Goal: Transaction & Acquisition: Purchase product/service

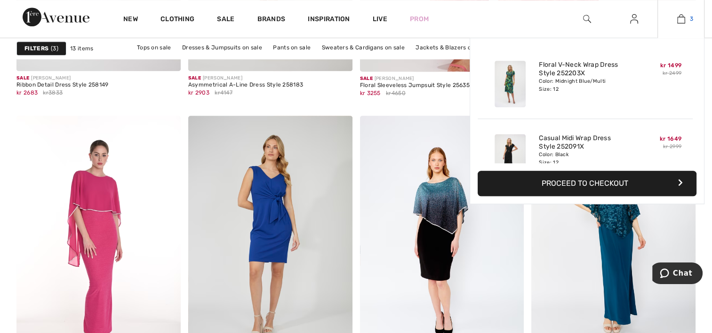
click at [677, 19] on img at bounding box center [681, 18] width 8 height 11
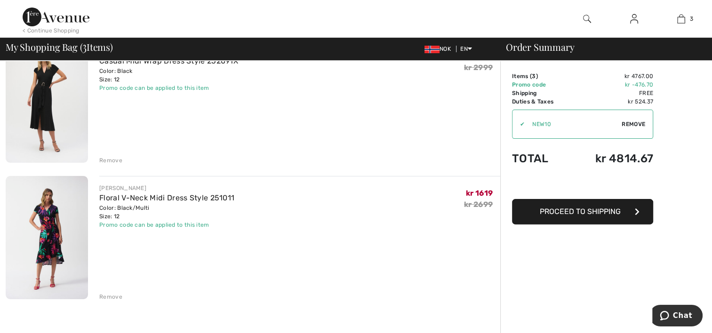
scroll to position [188, 0]
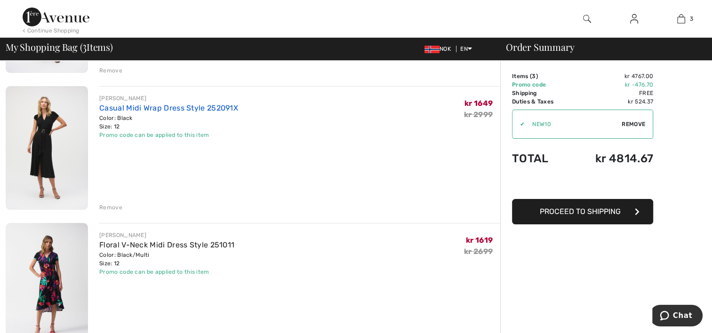
click at [231, 109] on link "Casual Midi Wrap Dress Style 252091X" at bounding box center [168, 107] width 139 height 9
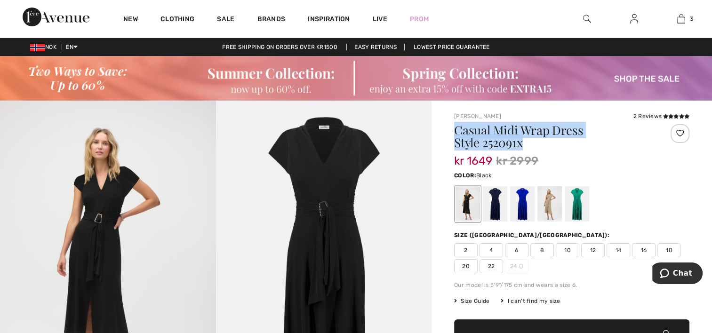
drag, startPoint x: 454, startPoint y: 128, endPoint x: 586, endPoint y: 138, distance: 132.0
click at [586, 138] on h1 "Casual Midi Wrap Dress Style 252091x" at bounding box center [552, 136] width 196 height 24
drag, startPoint x: 585, startPoint y: 138, endPoint x: 504, endPoint y: 135, distance: 80.9
copy h1 "Casual Midi Wrap Dress Style 252091x"
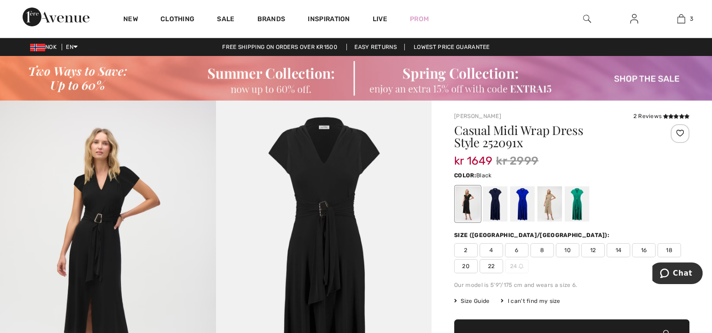
click at [576, 152] on div "kr 1649 kr 2999" at bounding box center [552, 160] width 196 height 17
click at [521, 204] on div at bounding box center [522, 203] width 24 height 35
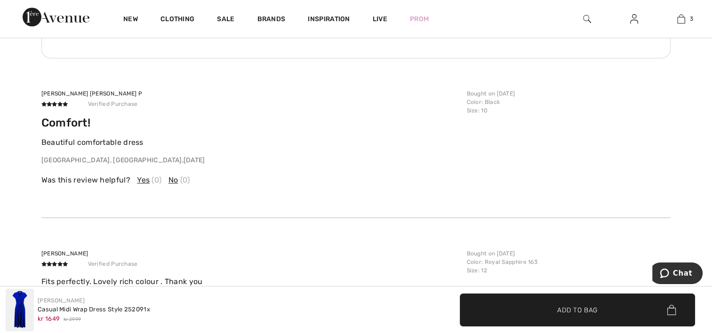
scroll to position [1129, 0]
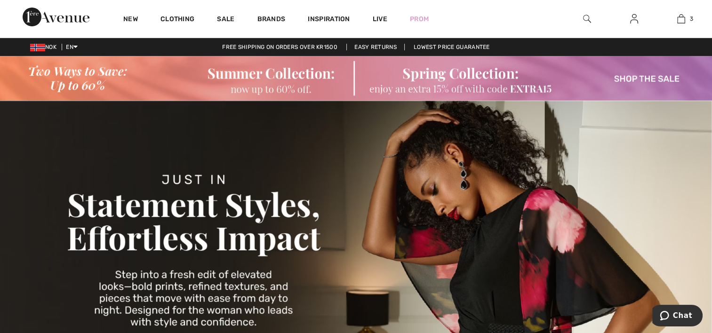
click at [447, 77] on img at bounding box center [356, 78] width 712 height 45
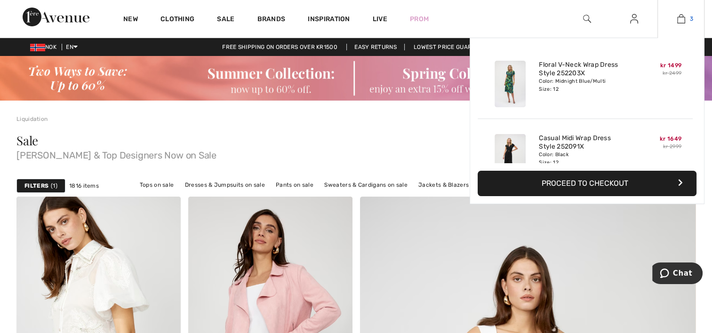
click at [682, 16] on img at bounding box center [681, 18] width 8 height 11
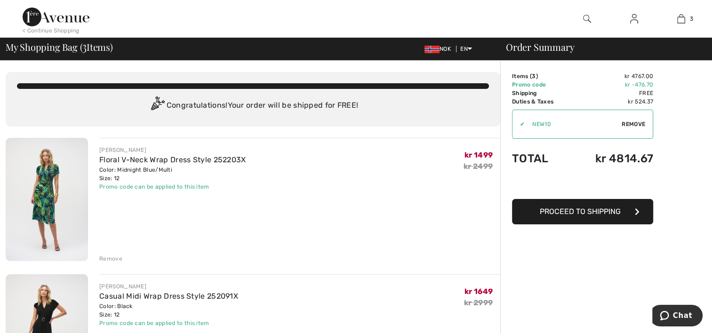
click at [108, 257] on div "Remove" at bounding box center [110, 258] width 23 height 8
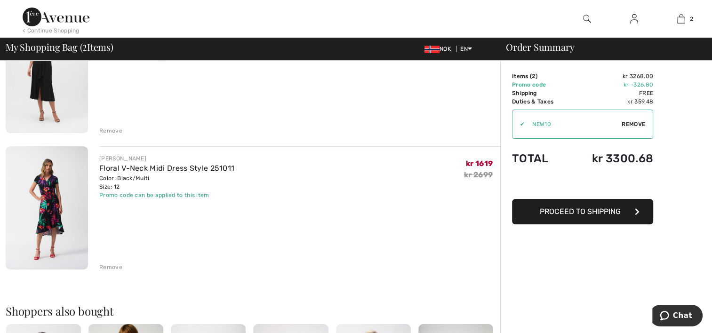
scroll to position [141, 0]
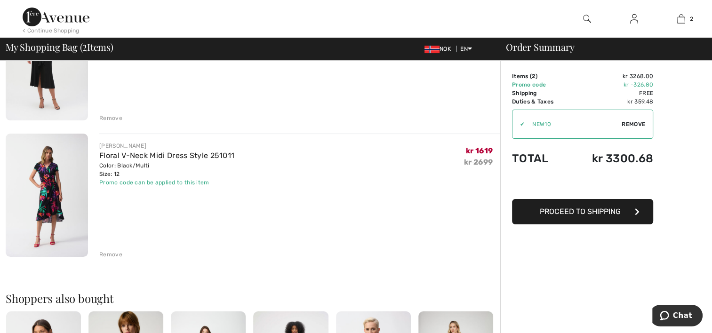
click at [104, 254] on div "Remove" at bounding box center [110, 254] width 23 height 8
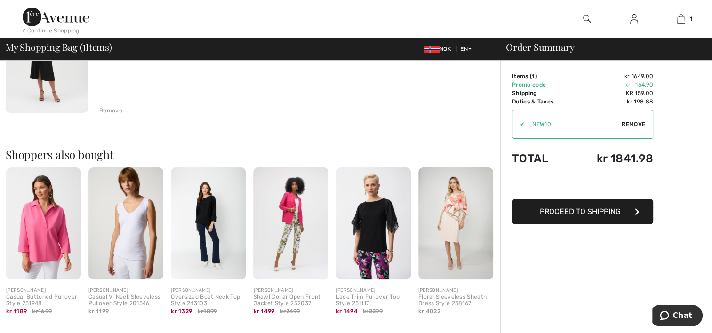
scroll to position [0, 0]
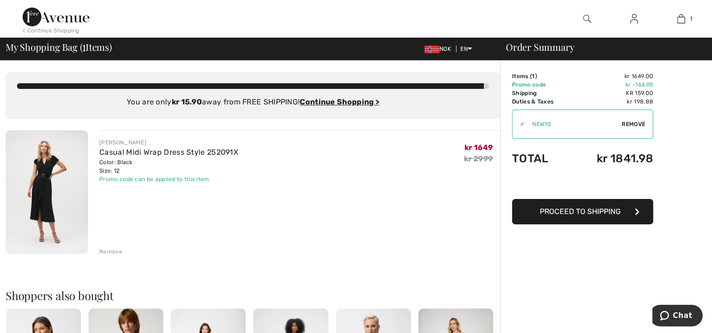
click at [71, 165] on img at bounding box center [47, 192] width 82 height 124
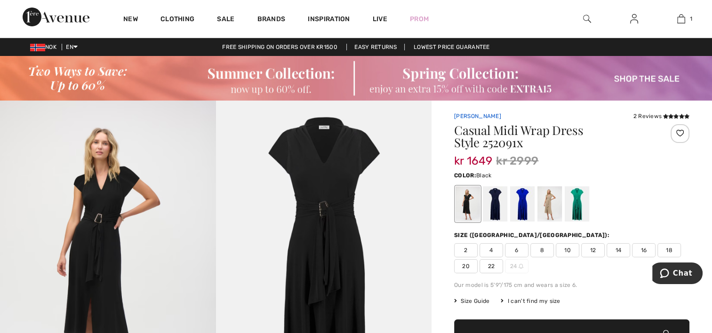
click at [464, 115] on link "[PERSON_NAME]" at bounding box center [477, 116] width 47 height 7
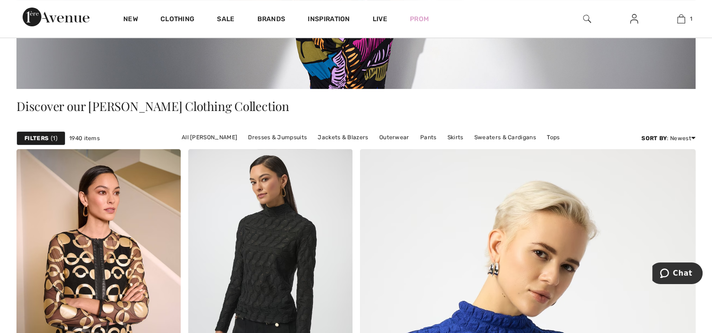
scroll to position [235, 0]
click at [252, 137] on link "Dresses & Jumpsuits" at bounding box center [277, 137] width 68 height 12
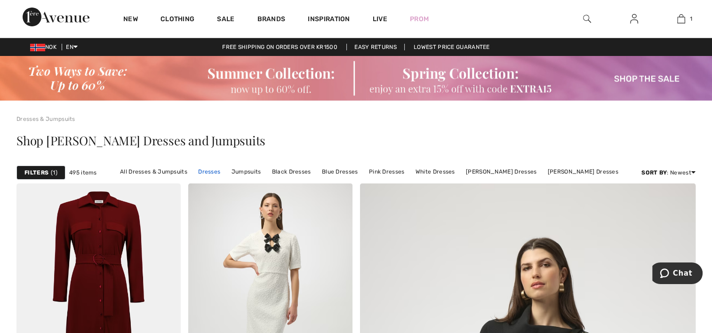
click at [217, 171] on link "Dresses" at bounding box center [209, 172] width 32 height 12
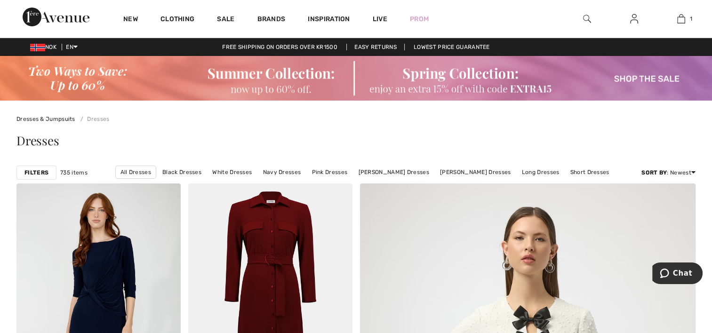
click at [28, 172] on strong "Filters" at bounding box center [36, 172] width 24 height 8
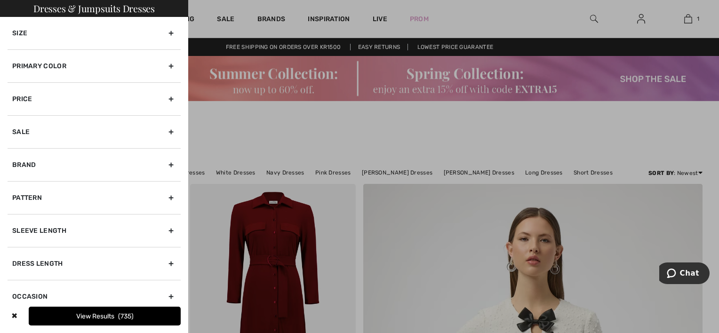
click at [46, 30] on div "Size" at bounding box center [94, 33] width 173 height 32
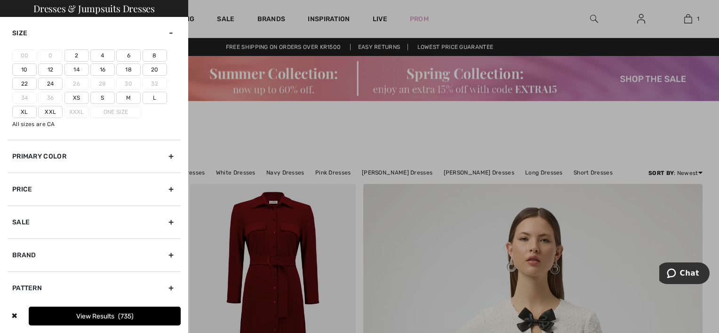
click at [47, 69] on label "12" at bounding box center [50, 70] width 24 height 12
click at [0, 0] on input"] "12" at bounding box center [0, 0] width 0 height 0
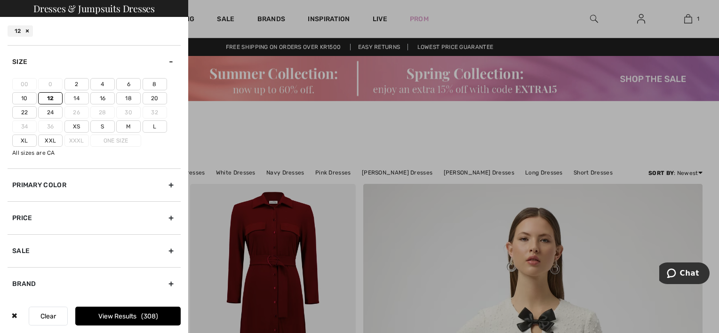
click at [100, 317] on button "View Results 308" at bounding box center [127, 316] width 105 height 19
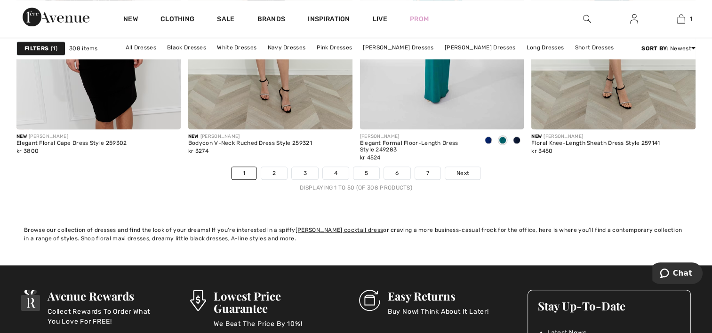
scroll to position [4469, 0]
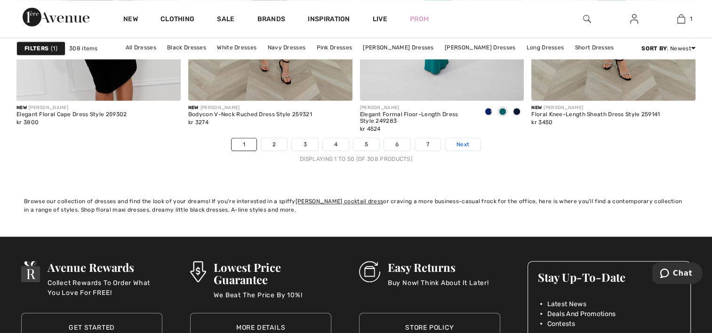
click at [458, 143] on span "Next" at bounding box center [462, 144] width 13 height 8
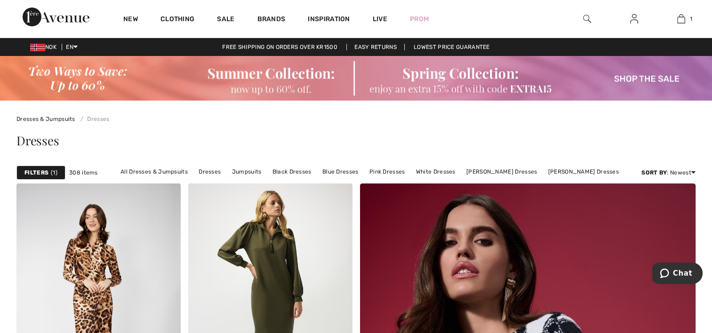
click at [30, 170] on strong "Filters" at bounding box center [36, 172] width 24 height 8
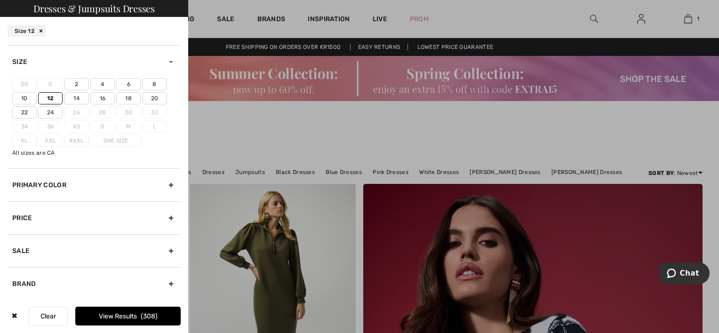
click at [6, 248] on div "Size 00 0 2 4 6 8 10 12 14 16 18 20 22 24 26 28 30 32 34 36 Xs S M L Xl Xxl Xxx…" at bounding box center [94, 172] width 188 height 254
click at [20, 248] on div "Sale" at bounding box center [94, 250] width 173 height 33
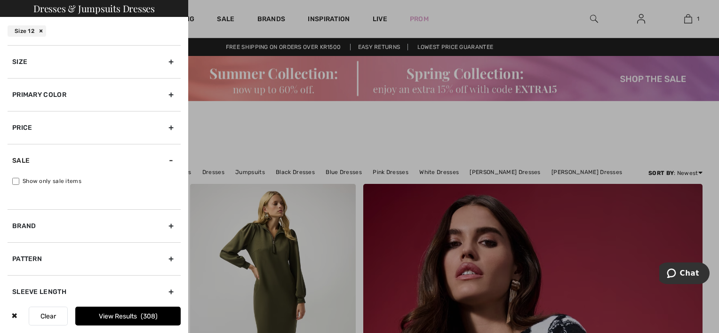
click at [14, 181] on input "Show only sale items" at bounding box center [15, 181] width 7 height 7
checkbox input "true"
click at [124, 318] on button "View Results 143" at bounding box center [127, 316] width 105 height 19
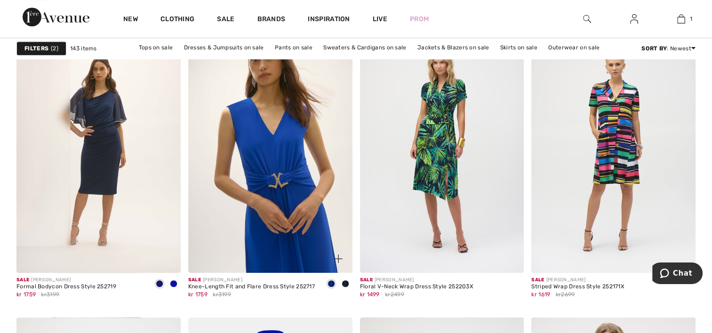
scroll to position [753, 0]
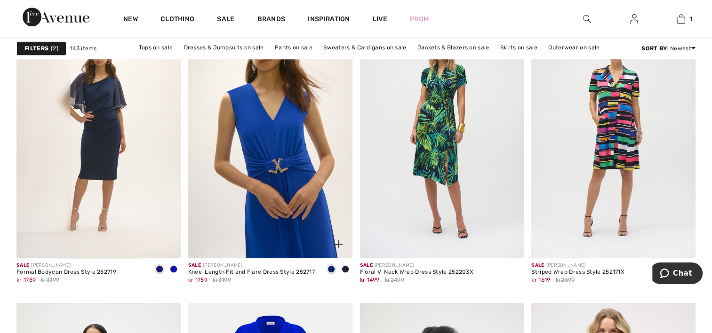
click at [220, 208] on img at bounding box center [270, 135] width 164 height 246
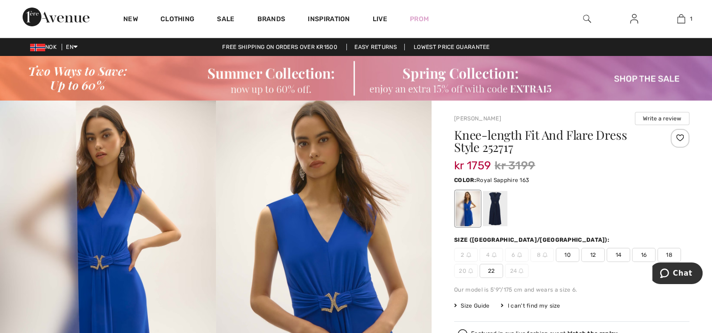
click at [677, 137] on div at bounding box center [679, 138] width 19 height 19
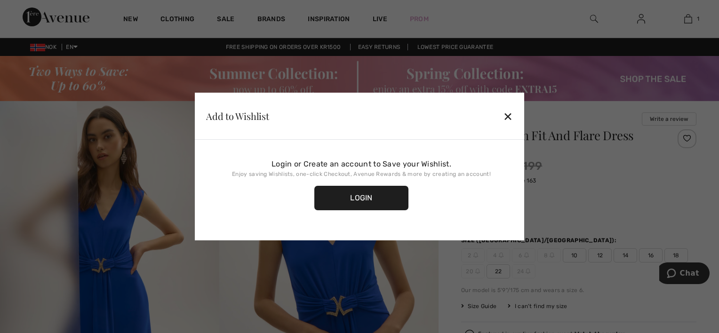
click at [366, 202] on div "Login" at bounding box center [361, 198] width 94 height 24
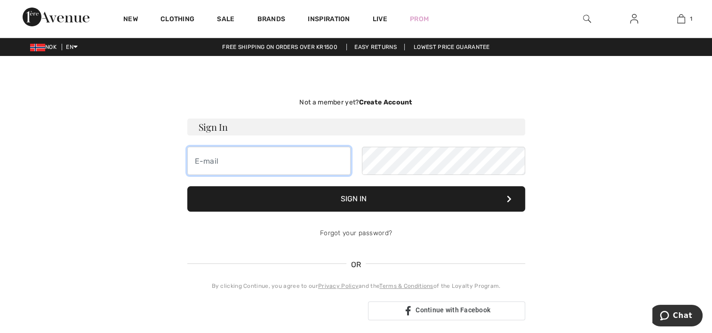
drag, startPoint x: 0, startPoint y: 0, endPoint x: 275, endPoint y: 160, distance: 317.9
click at [275, 160] on input "email" at bounding box center [268, 161] width 163 height 28
type input "[EMAIL_ADDRESS][DOMAIN_NAME]"
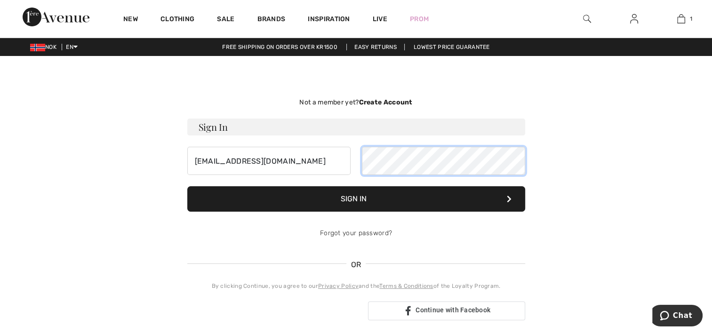
click at [187, 186] on button "Sign In" at bounding box center [356, 198] width 338 height 25
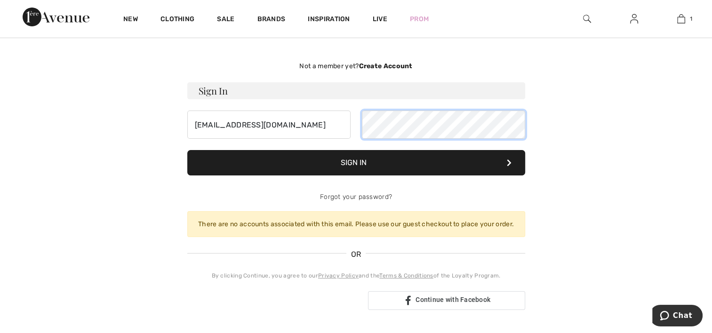
scroll to position [94, 0]
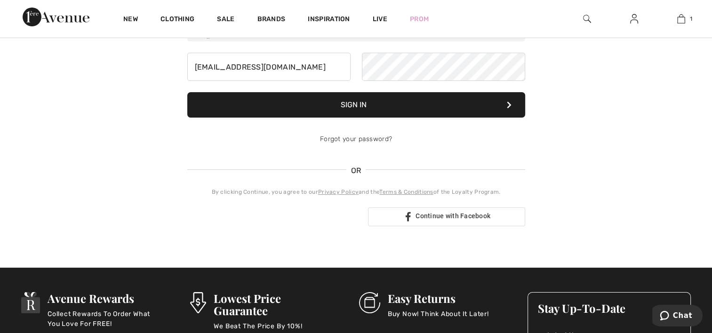
click at [371, 103] on button "Sign In" at bounding box center [356, 104] width 338 height 25
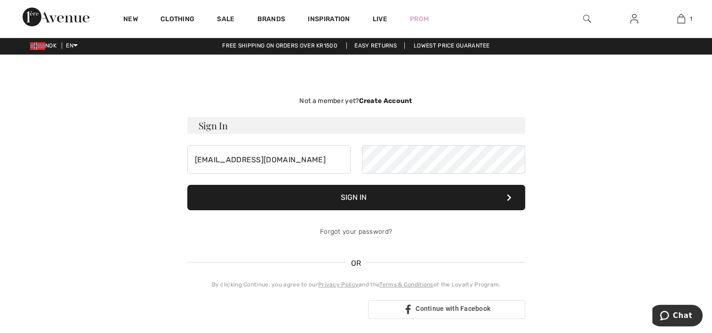
scroll to position [0, 0]
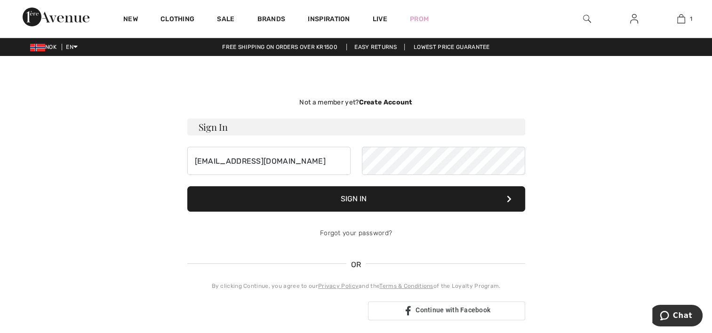
click at [371, 101] on strong "Create Account" at bounding box center [385, 102] width 54 height 8
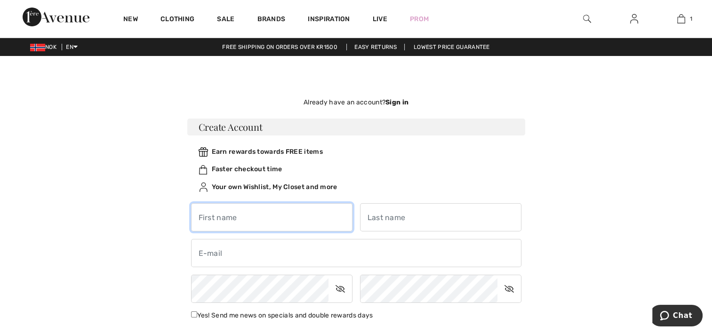
click at [248, 218] on input "text" at bounding box center [271, 217] width 161 height 28
type input "[PERSON_NAME]"
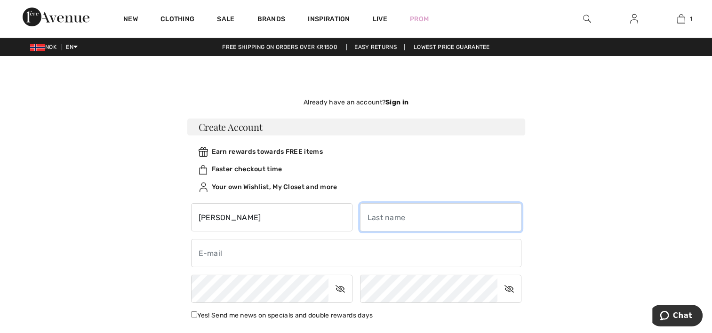
type input "[PERSON_NAME]"
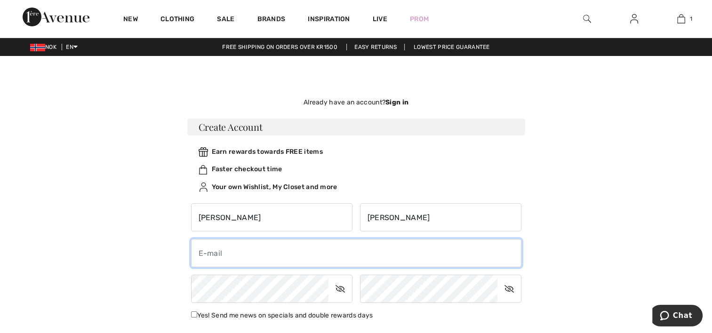
type input "[EMAIL_ADDRESS][DOMAIN_NAME]"
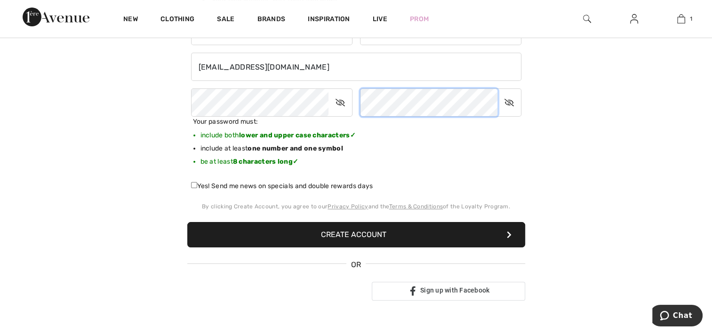
scroll to position [188, 0]
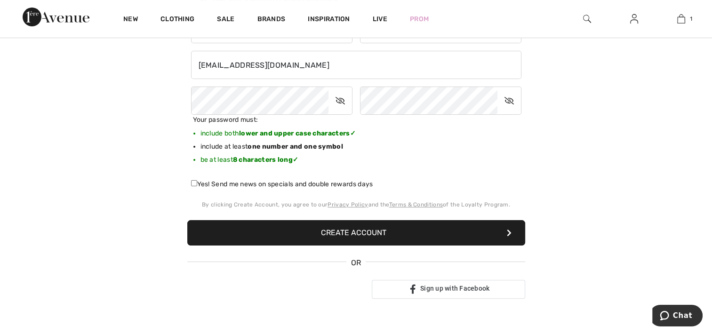
click at [195, 183] on input "Yes! Send me news on specials and double rewards days" at bounding box center [194, 183] width 6 height 6
checkbox input "true"
click at [334, 231] on button "Create Account" at bounding box center [356, 232] width 338 height 25
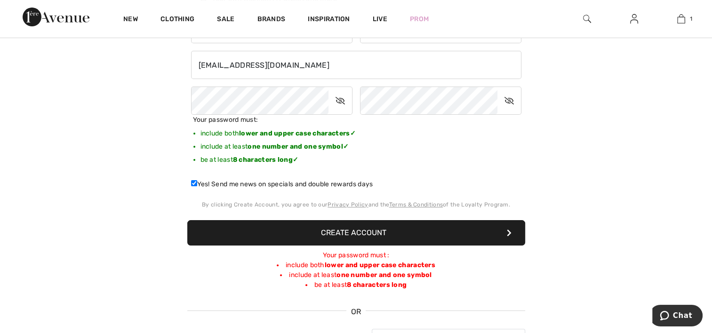
click at [375, 232] on button "Create Account" at bounding box center [356, 232] width 338 height 25
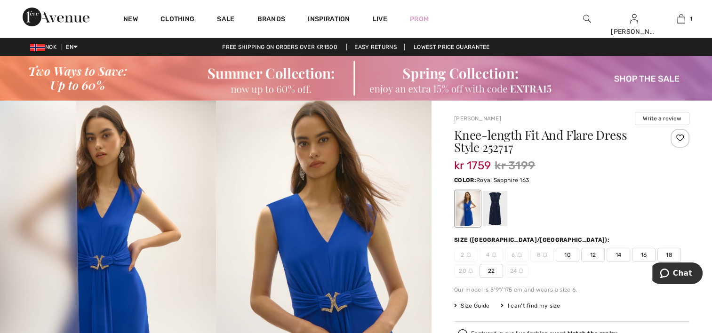
click at [595, 254] on span "12" at bounding box center [593, 255] width 24 height 14
click at [681, 135] on div at bounding box center [679, 138] width 19 height 19
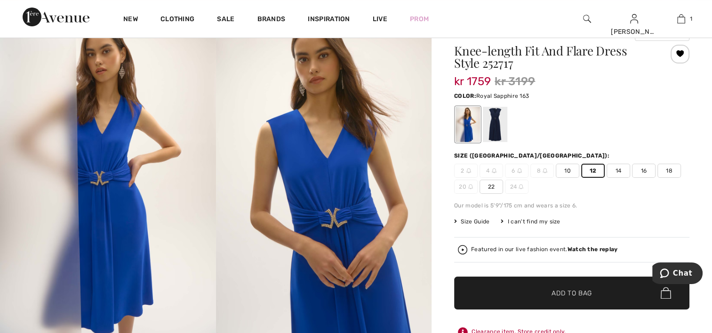
scroll to position [94, 0]
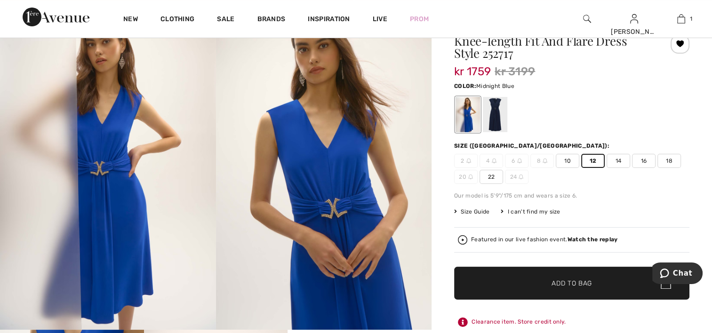
click at [491, 117] on div at bounding box center [495, 114] width 24 height 35
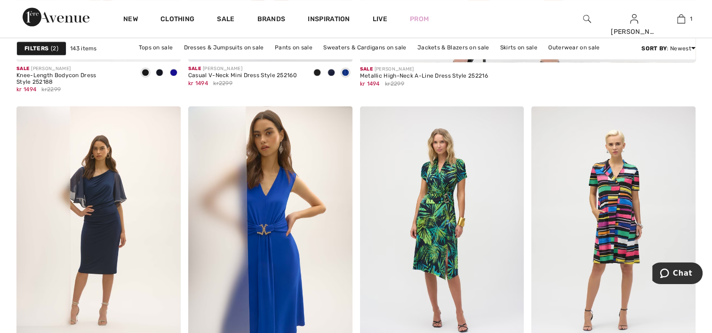
scroll to position [659, 0]
click at [510, 120] on img at bounding box center [509, 121] width 8 height 8
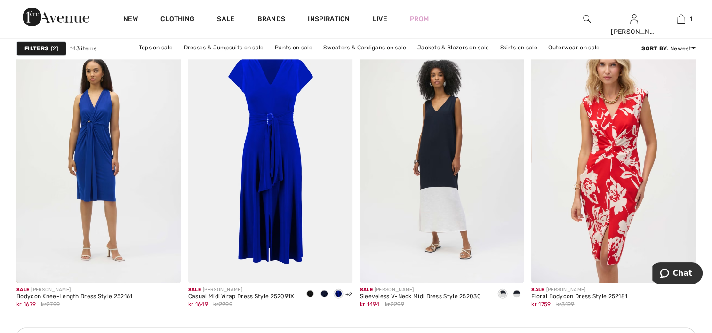
scroll to position [1035, 0]
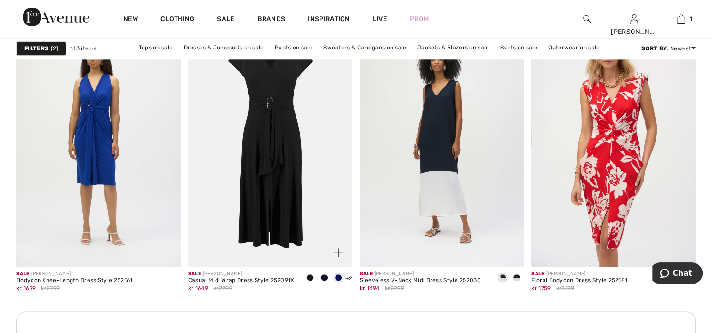
click at [262, 192] on img at bounding box center [270, 144] width 164 height 246
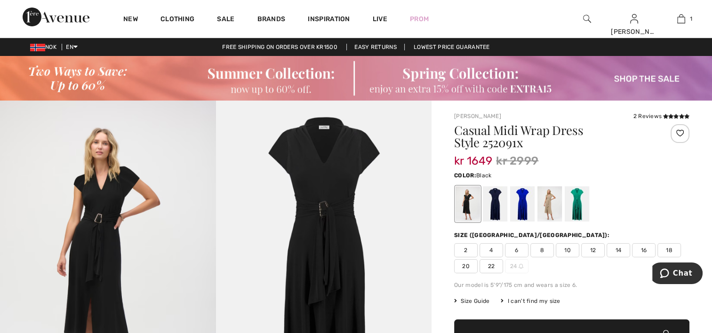
click at [595, 248] on span "12" at bounding box center [593, 250] width 24 height 14
click at [681, 131] on div at bounding box center [679, 133] width 19 height 19
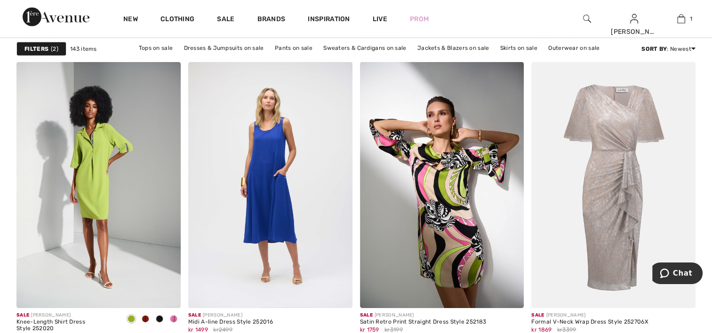
scroll to position [2964, 0]
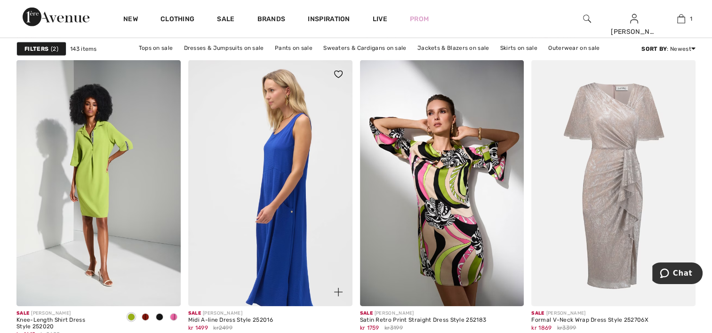
click at [295, 155] on img at bounding box center [270, 183] width 164 height 246
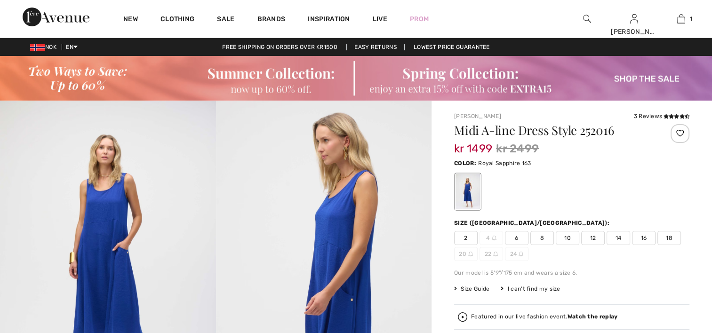
drag, startPoint x: 0, startPoint y: 0, endPoint x: 591, endPoint y: 238, distance: 636.8
click at [591, 238] on span "12" at bounding box center [593, 238] width 24 height 14
click at [683, 133] on div at bounding box center [679, 133] width 19 height 19
click at [660, 117] on div "3 Reviews" at bounding box center [661, 116] width 56 height 8
click at [649, 117] on div "3 Reviews" at bounding box center [661, 116] width 56 height 8
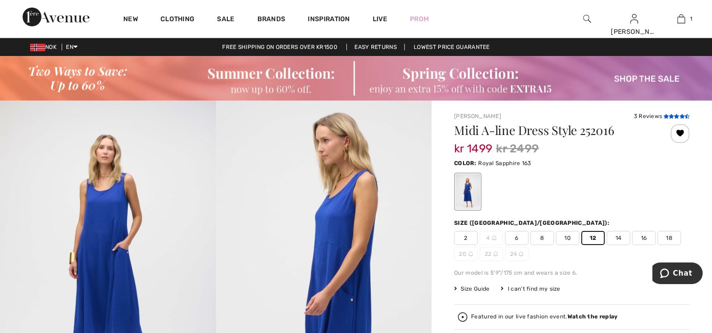
drag, startPoint x: 651, startPoint y: 117, endPoint x: 679, endPoint y: 117, distance: 28.2
click at [679, 117] on icon at bounding box center [681, 116] width 5 height 5
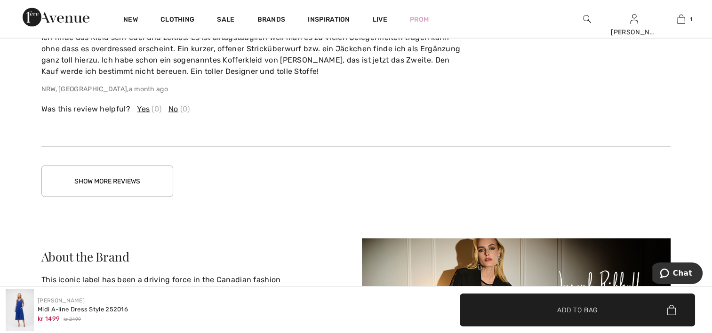
scroll to position [1774, 0]
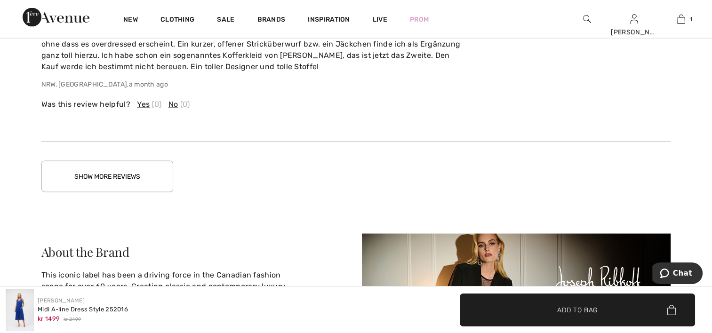
click at [131, 175] on button "Show More Reviews" at bounding box center [107, 176] width 132 height 32
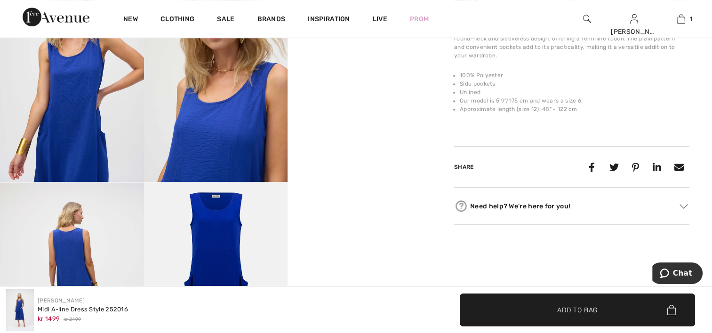
scroll to position [410, 0]
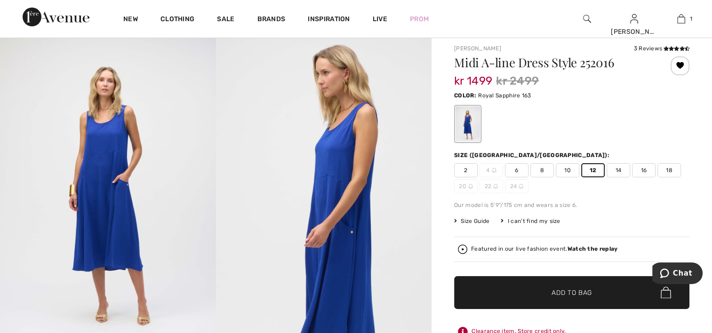
scroll to position [94, 0]
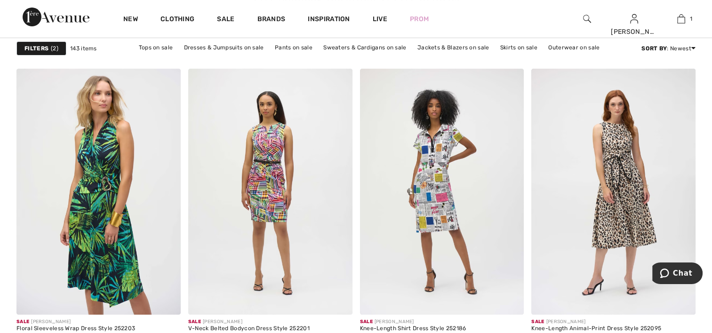
scroll to position [3669, 0]
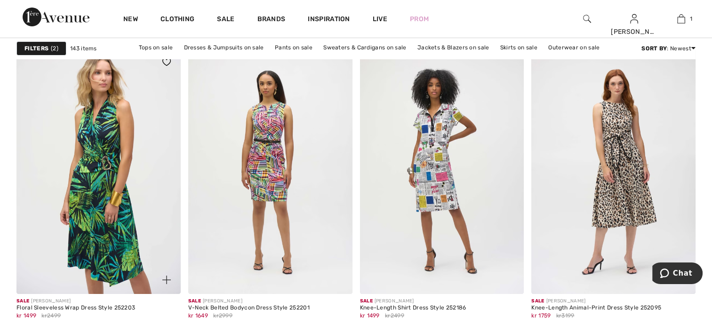
click at [167, 62] on img at bounding box center [166, 62] width 8 height 8
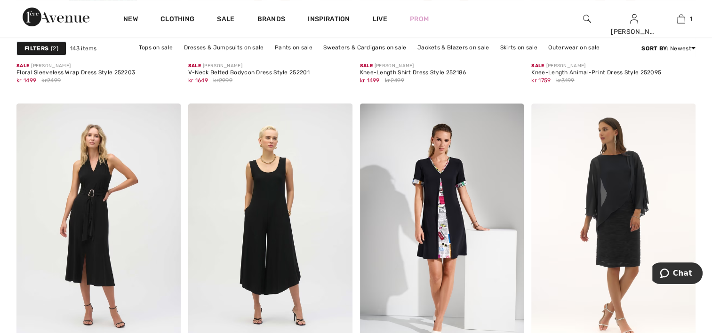
scroll to position [3951, 0]
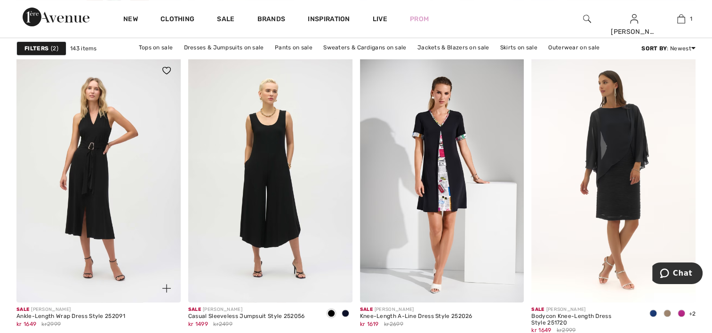
click at [167, 68] on img at bounding box center [166, 71] width 8 height 8
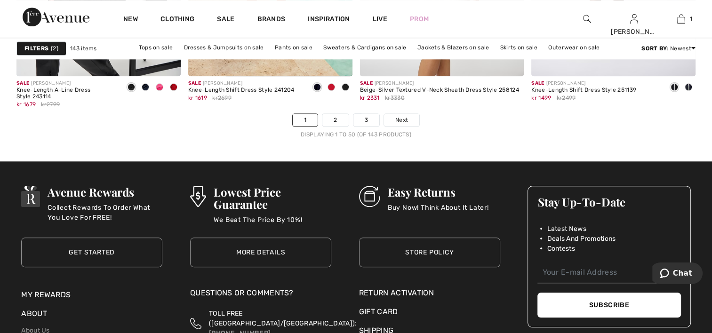
scroll to position [4469, 0]
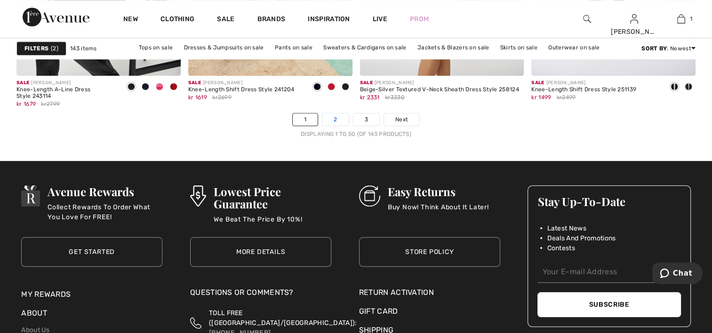
click at [334, 117] on link "2" at bounding box center [335, 119] width 26 height 12
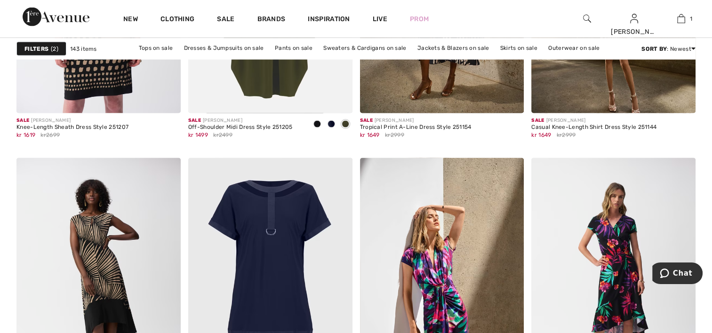
scroll to position [1976, 0]
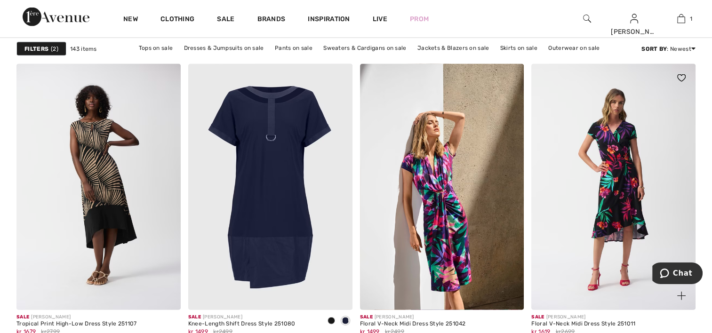
click at [681, 74] on img at bounding box center [681, 78] width 8 height 8
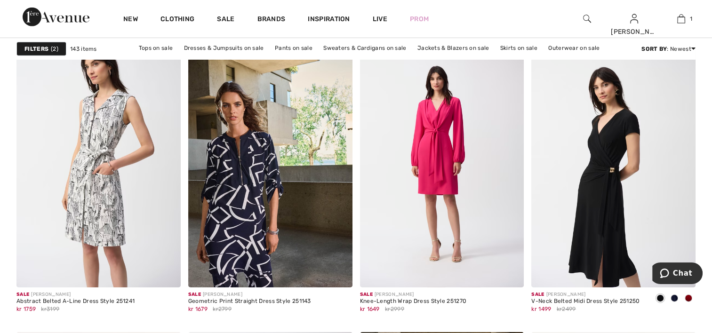
scroll to position [2917, 0]
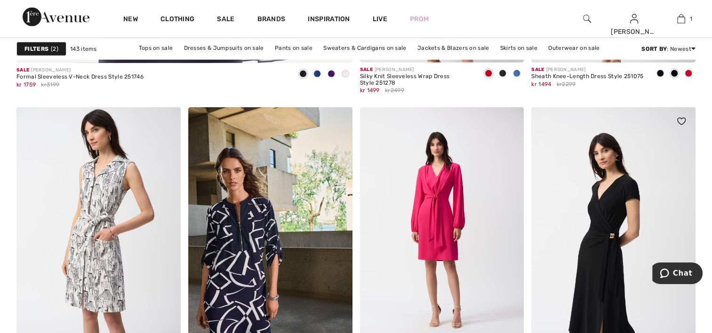
click at [680, 118] on img at bounding box center [681, 122] width 8 height 8
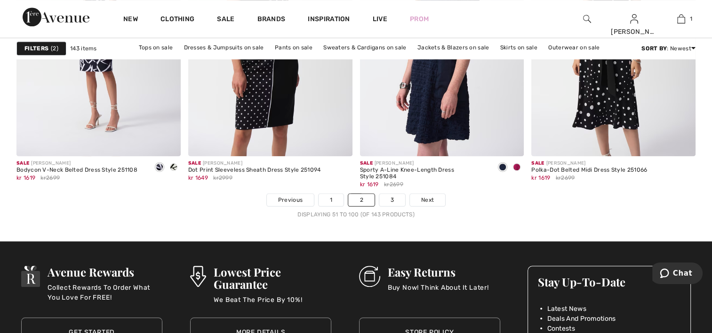
scroll to position [4422, 0]
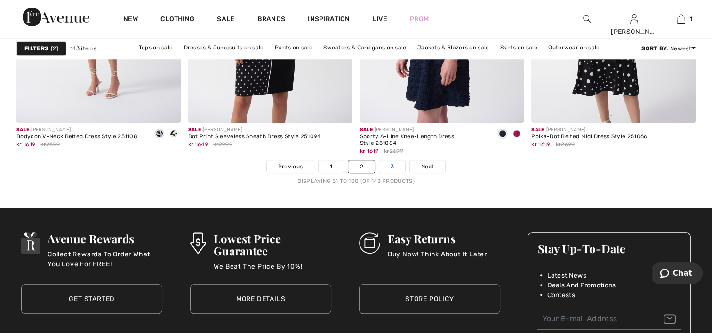
click at [390, 162] on link "3" at bounding box center [392, 166] width 26 height 12
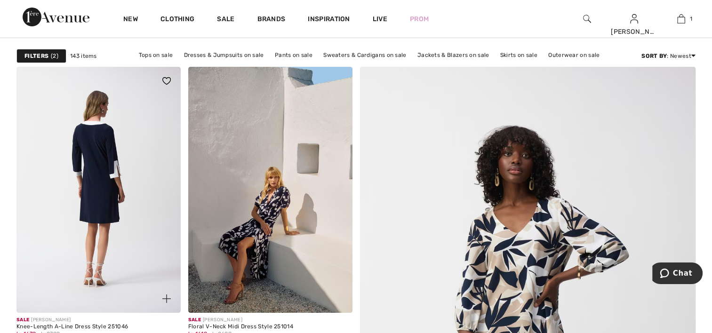
scroll to position [94, 0]
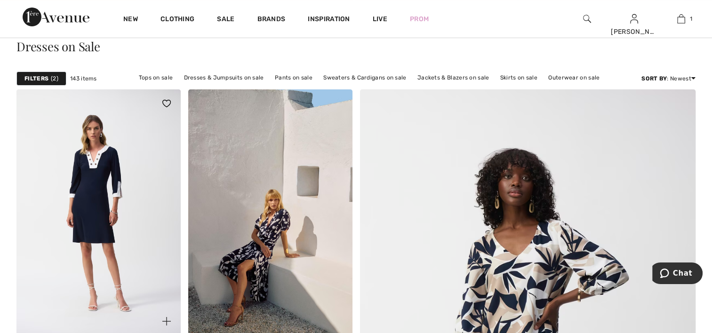
click at [163, 101] on img at bounding box center [166, 104] width 8 height 8
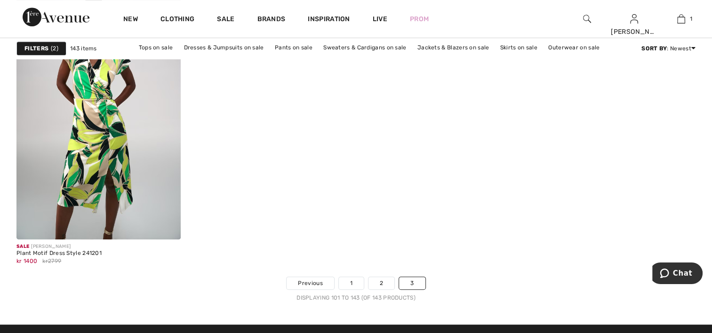
scroll to position [4093, 0]
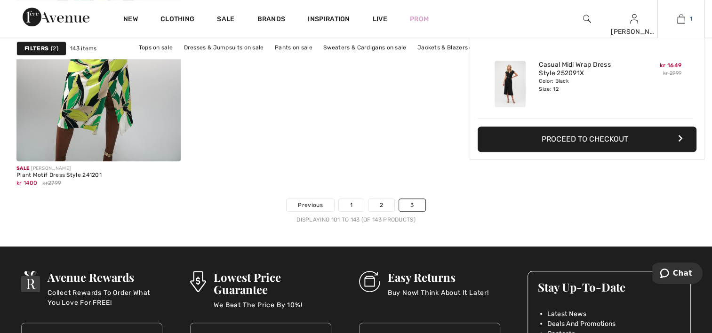
click at [682, 18] on img at bounding box center [681, 18] width 8 height 11
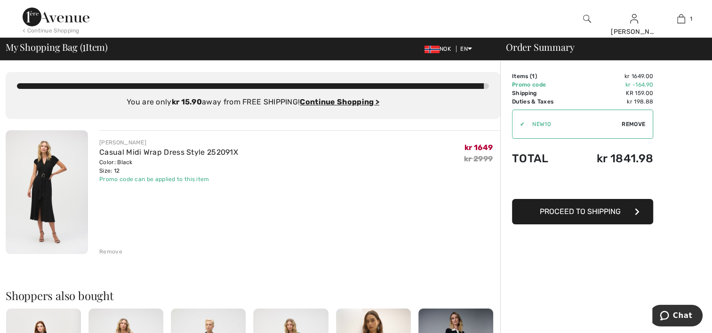
click at [587, 216] on button "Proceed to Shipping" at bounding box center [582, 211] width 141 height 25
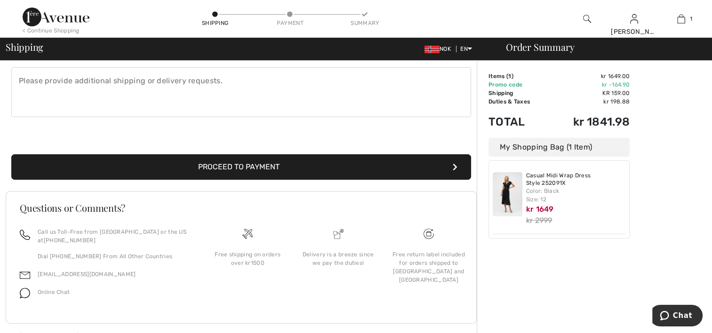
scroll to position [278, 0]
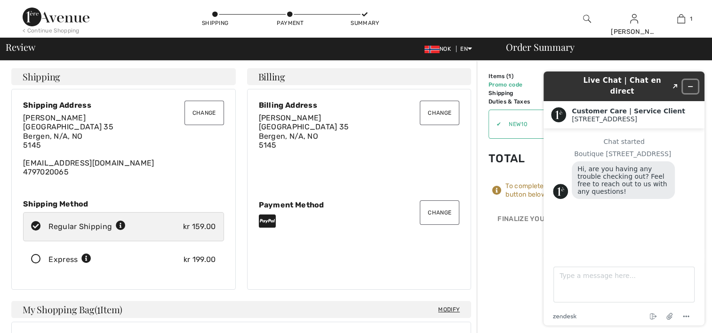
click at [690, 84] on icon "Minimize widget" at bounding box center [690, 86] width 7 height 7
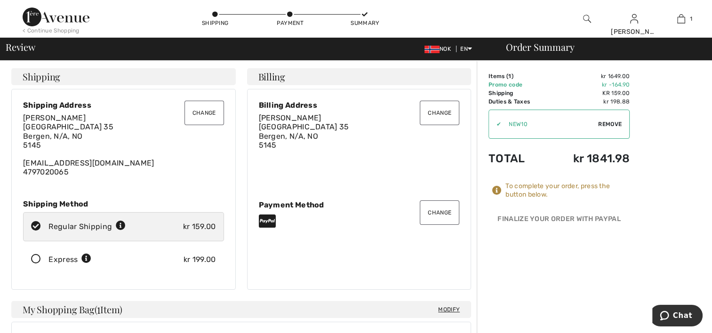
click at [205, 113] on button "Change" at bounding box center [204, 113] width 40 height 24
click at [205, 111] on button "Change" at bounding box center [204, 113] width 40 height 24
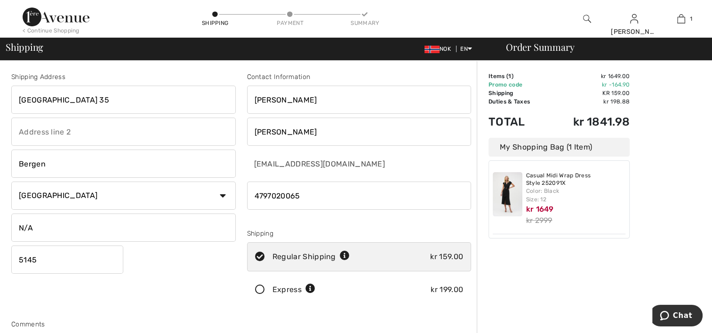
drag, startPoint x: 89, startPoint y: 101, endPoint x: -2, endPoint y: 105, distance: 90.9
click at [0, 105] on html "We value your privacy We use cookies to enhance your browsing experience, serve…" at bounding box center [356, 166] width 712 height 333
type input "Saudalen 20"
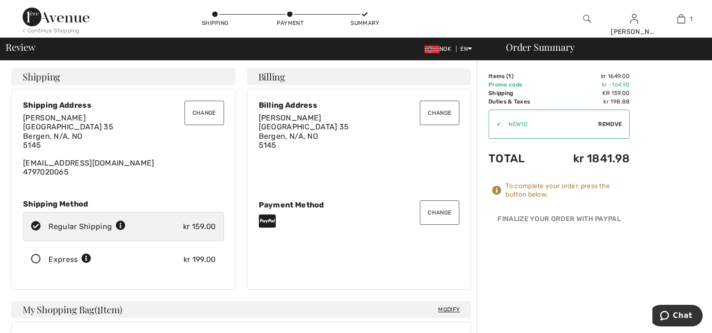
click at [209, 111] on button "Change" at bounding box center [204, 113] width 40 height 24
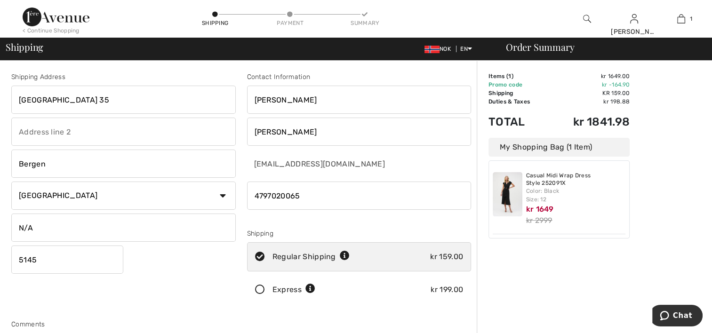
click at [254, 195] on input "phone" at bounding box center [359, 196] width 224 height 28
click at [254, 196] on input "phone" at bounding box center [359, 196] width 224 height 28
click at [342, 199] on input "phone" at bounding box center [359, 196] width 224 height 28
type input "004797020065"
click at [40, 132] on input "text" at bounding box center [123, 132] width 224 height 28
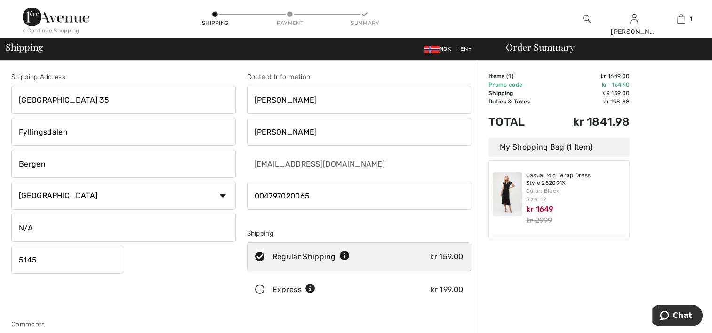
type input "Fyllingsdalen"
click at [199, 284] on div "Shipping Address [GEOGRAPHIC_DATA] 35 [GEOGRAPHIC_DATA] [GEOGRAPHIC_DATA] Count…" at bounding box center [124, 190] width 236 height 236
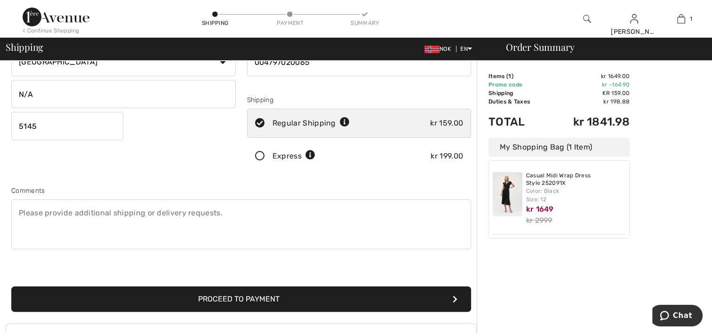
scroll to position [141, 0]
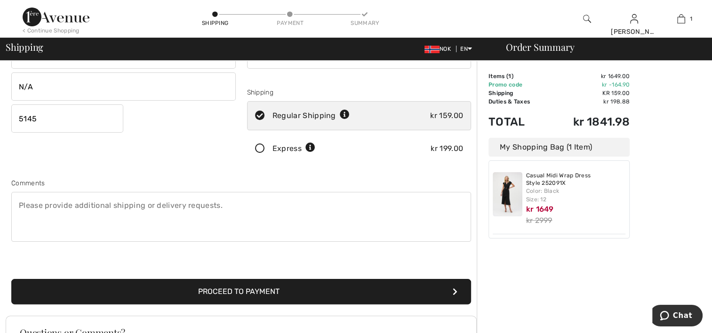
click at [239, 293] on button "Proceed to Payment" at bounding box center [241, 291] width 460 height 25
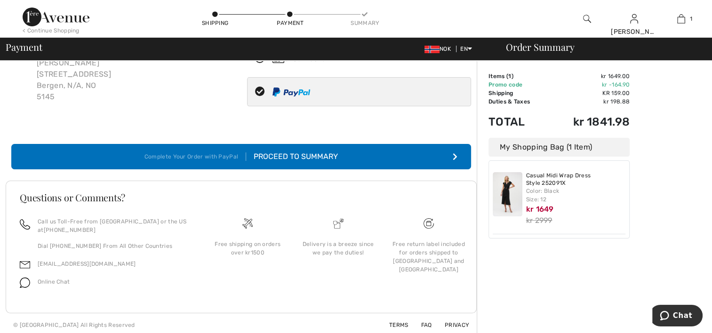
scroll to position [72, 0]
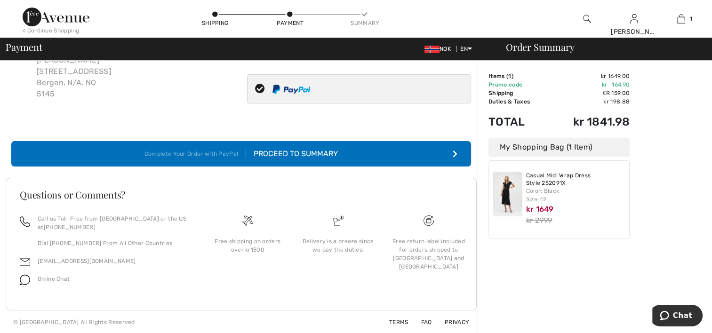
click at [323, 155] on div "Proceed to Summary" at bounding box center [292, 153] width 92 height 11
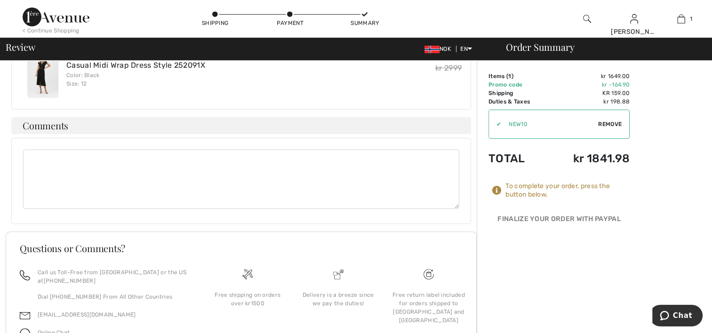
scroll to position [235, 0]
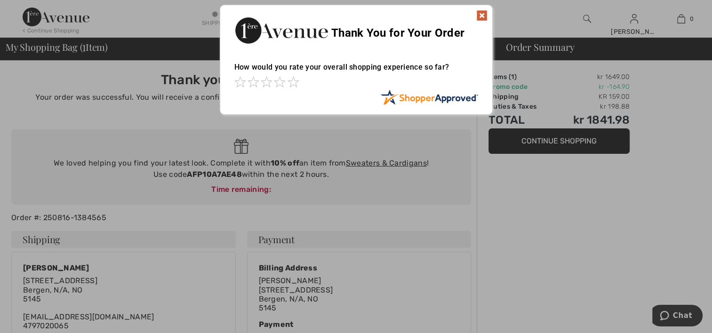
click at [484, 17] on img at bounding box center [481, 15] width 11 height 11
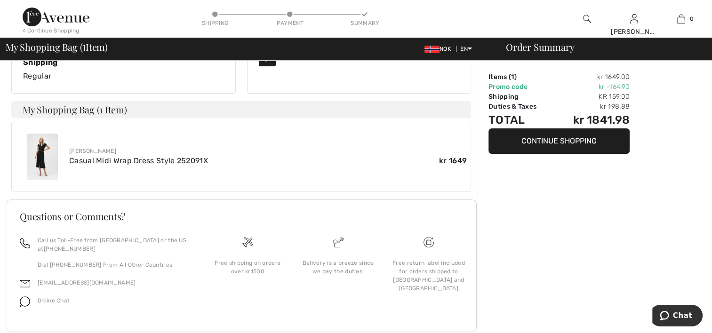
scroll to position [282, 0]
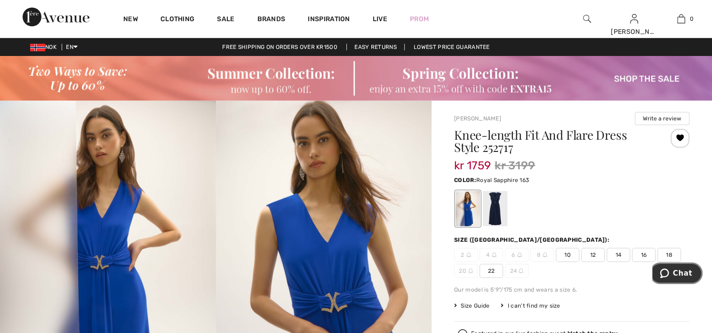
click at [682, 274] on span "Chat" at bounding box center [682, 273] width 19 height 8
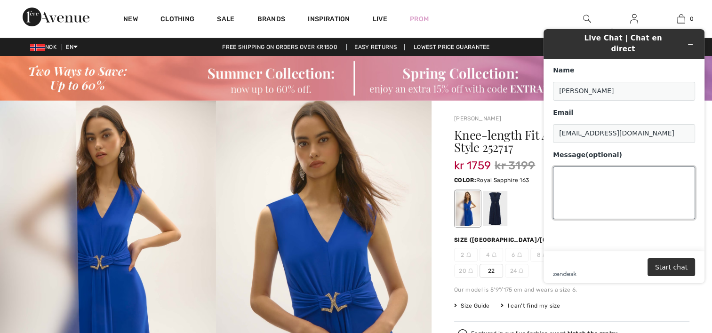
click at [599, 184] on textarea "Message (optional)" at bounding box center [624, 193] width 142 height 53
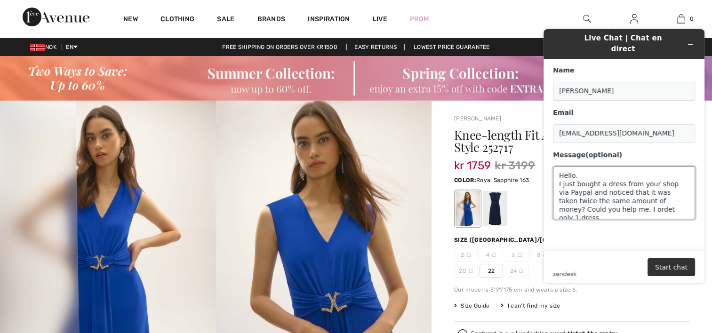
paste textarea "Order #: 250816-1384565"
click at [638, 187] on textarea "Hello. I just bought a dress from your shop via Paypal and noticed that it was …" at bounding box center [624, 193] width 142 height 53
click at [593, 194] on textarea "Hello. I just bought a dress from your shop via Paypal and noticed that it was …" at bounding box center [624, 193] width 142 height 53
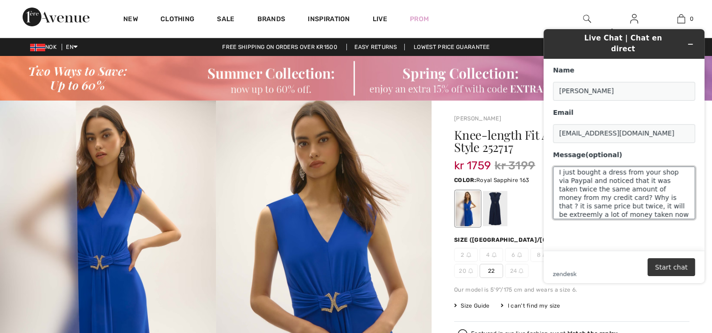
type textarea "Hello. I just bought a dress from your shop via Paypal and noticed that it was …"
click at [674, 270] on button "Start chat" at bounding box center [671, 267] width 48 height 18
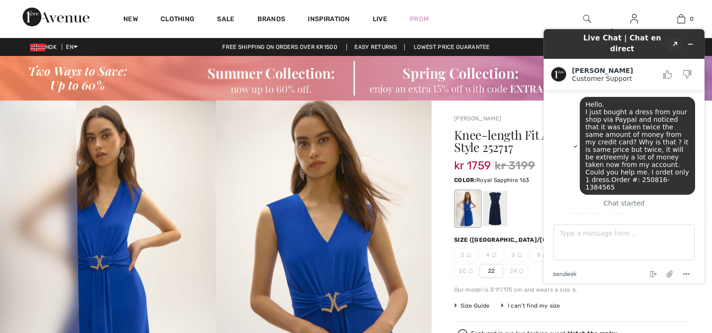
scroll to position [28, 0]
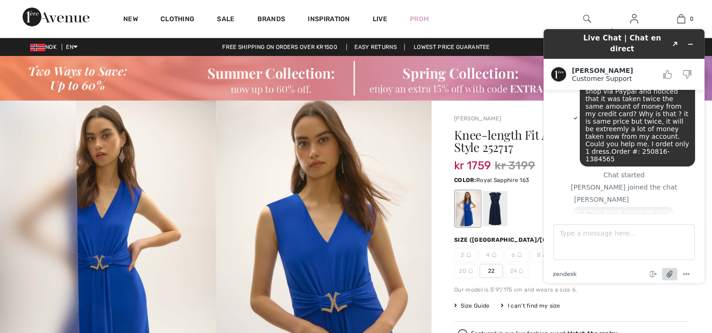
click at [669, 272] on icon "Attach file" at bounding box center [669, 273] width 17 height 17
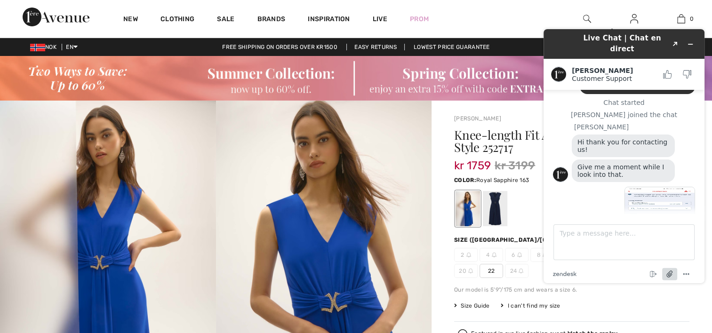
scroll to position [111, 0]
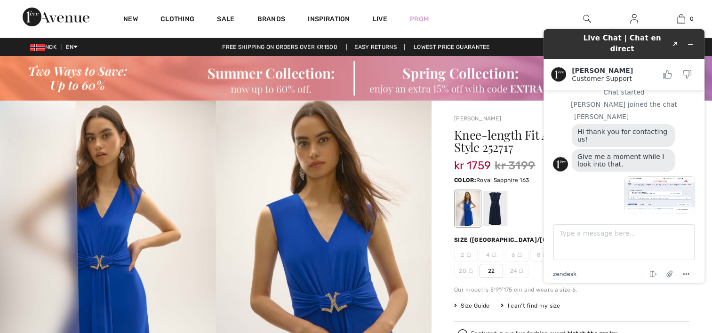
click at [649, 184] on img at bounding box center [659, 202] width 71 height 53
click at [638, 189] on img at bounding box center [659, 202] width 71 height 53
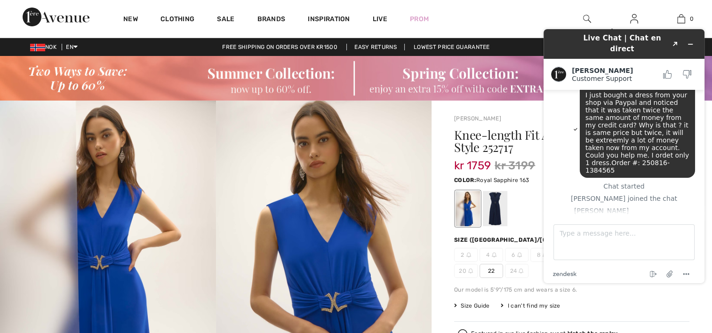
scroll to position [190, 0]
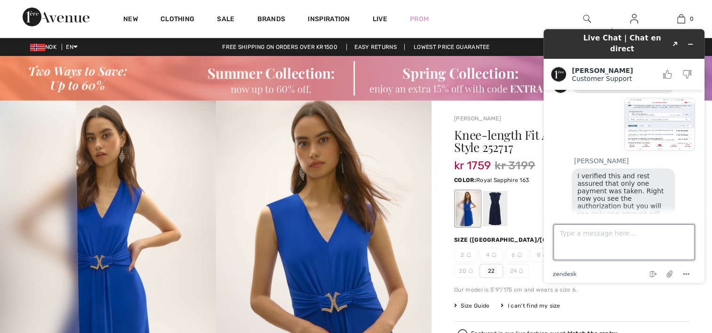
click at [615, 240] on textarea "Type a message here..." at bounding box center [623, 242] width 141 height 36
type textarea "I hope so, because now it is double taken from my credit ...So I am confused"
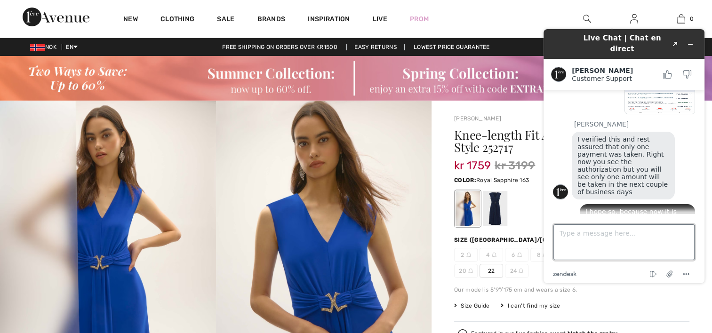
scroll to position [273, 0]
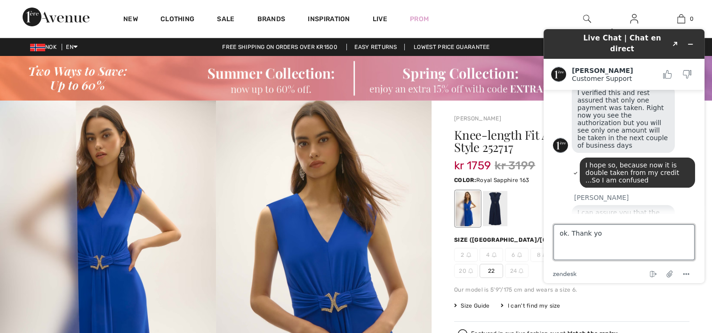
type textarea "ok. Thank you"
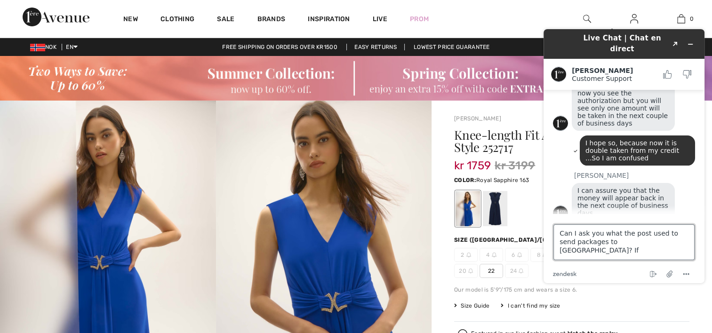
scroll to position [293, 0]
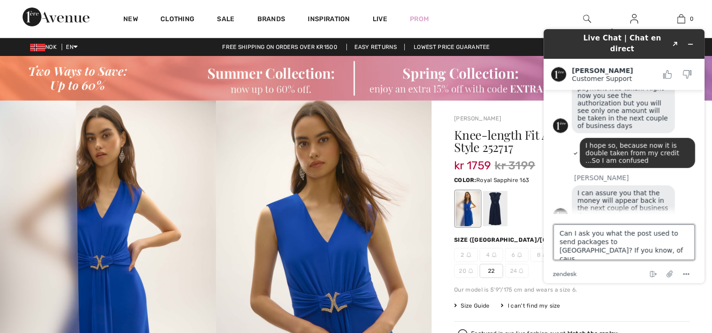
type textarea "Can I ask you what the post used to send packages to [GEOGRAPHIC_DATA]? If you …"
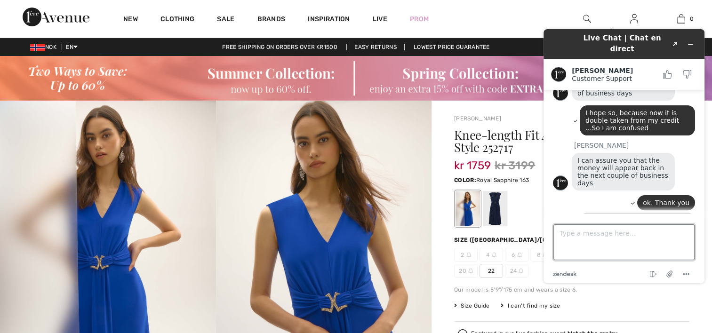
scroll to position [327, 0]
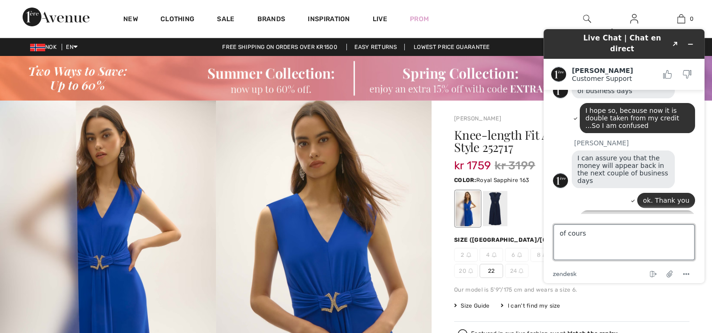
type textarea "of course"
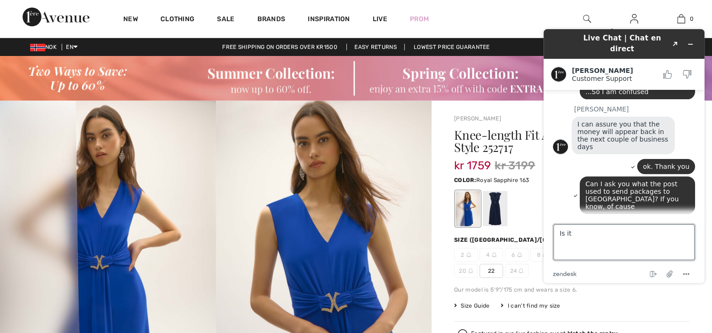
scroll to position [376, 0]
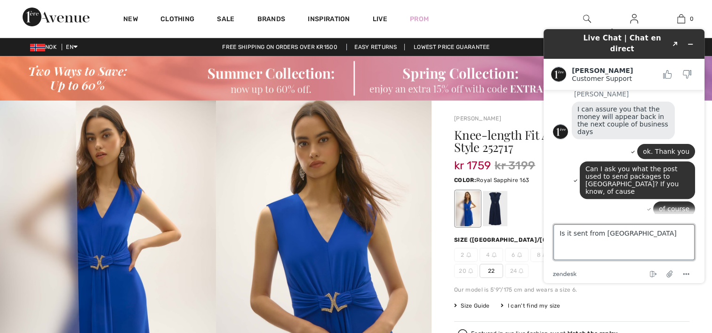
type textarea "Is it sent from [GEOGRAPHIC_DATA]?"
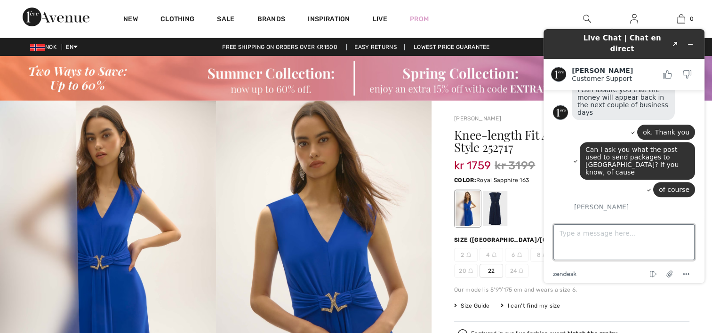
scroll to position [429, 0]
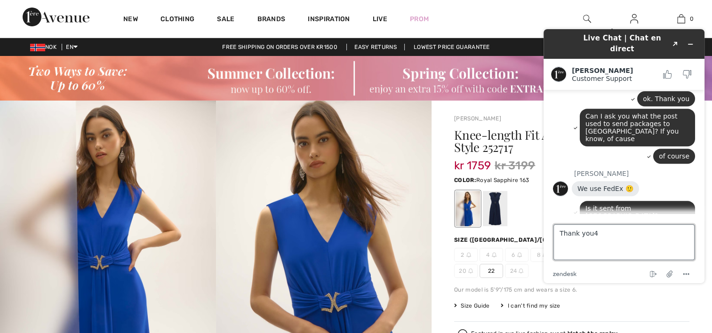
type textarea "Thank you"
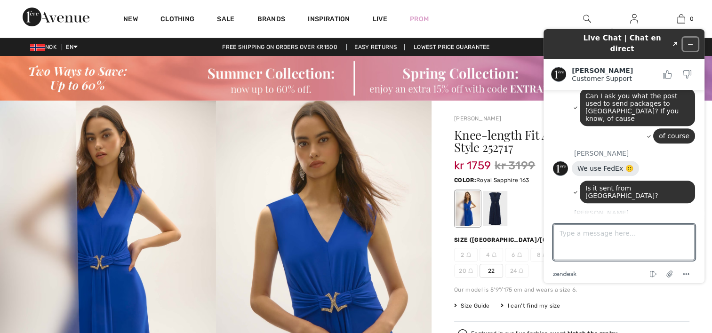
click at [694, 38] on button "Minimize widget" at bounding box center [690, 44] width 15 height 13
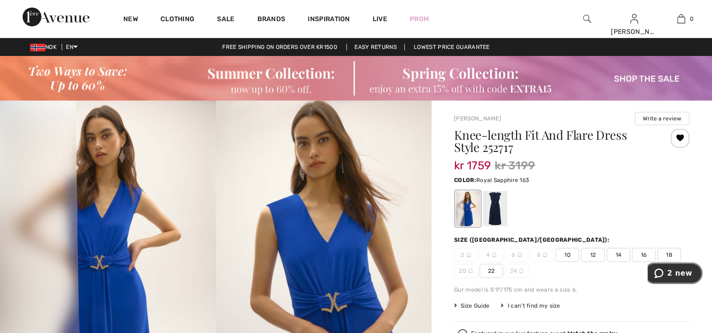
click at [667, 271] on span "2 new" at bounding box center [660, 273] width 13 height 9
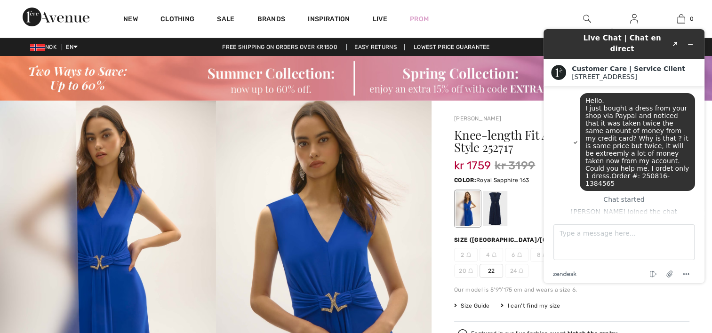
scroll to position [553, 0]
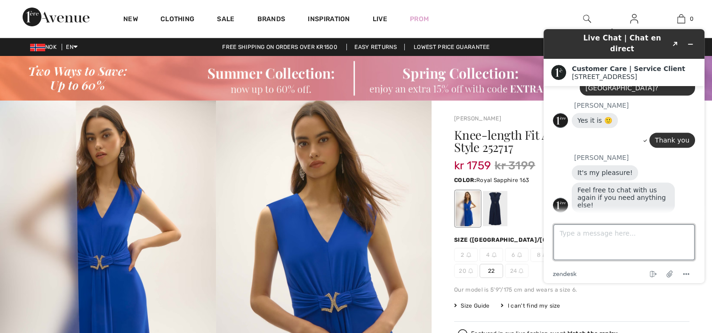
click at [584, 241] on textarea "Type a message here..." at bounding box center [623, 242] width 141 height 36
click at [644, 234] on textarea "I forgot to ask is your shop is VOEC-registered?" at bounding box center [623, 242] width 141 height 36
type textarea "I forgot to ask is your shop VOEC-registered?"
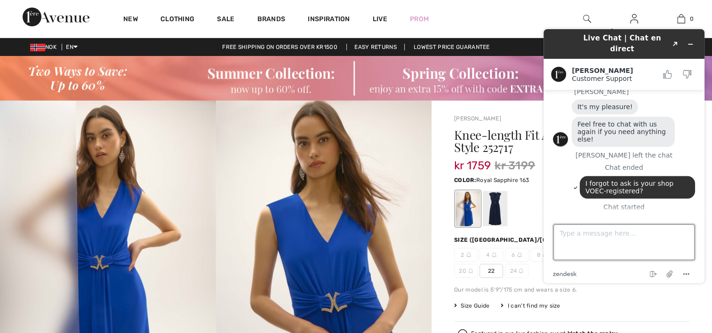
scroll to position [645, 0]
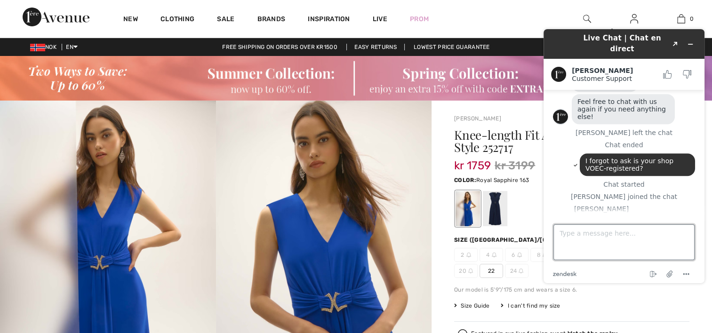
click at [608, 238] on textarea "Type a message here..." at bounding box center [623, 242] width 141 height 36
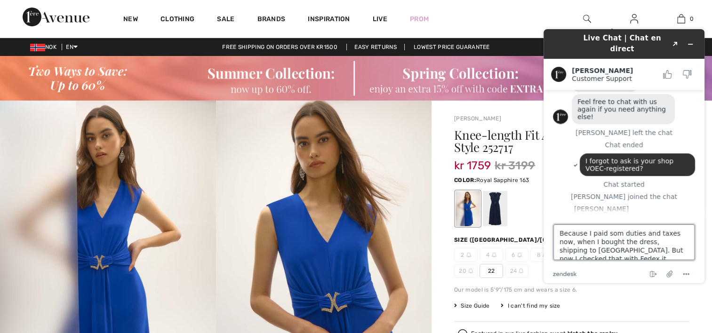
scroll to position [4, 0]
type textarea "Because I paid som duties and taxes now, when I bought the dress, shipping to […"
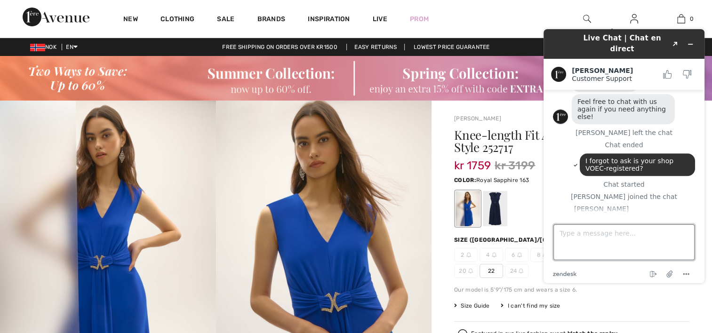
scroll to position [695, 0]
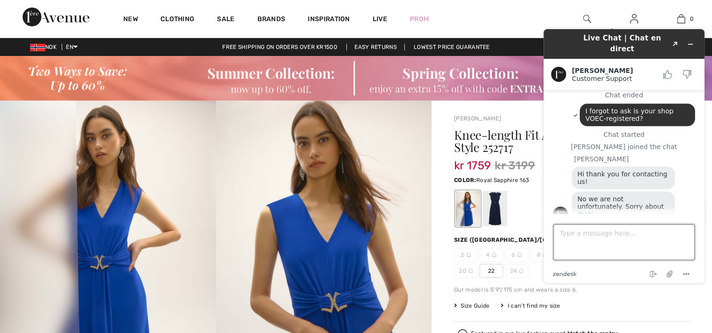
click at [602, 248] on textarea "Type a message here..." at bounding box center [623, 242] width 141 height 36
type textarea "should I pay also Fedex fees??"
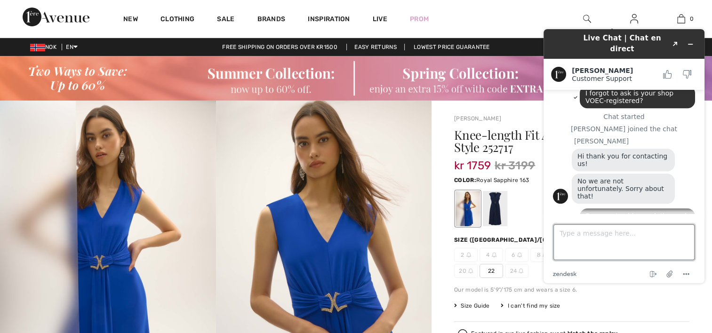
scroll to position [713, 0]
type textarea "and why did I pay 198 NOK then on check out???"
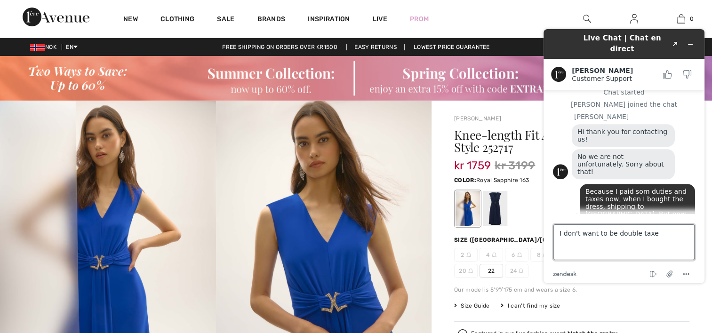
type textarea "I don't want to be double taxed"
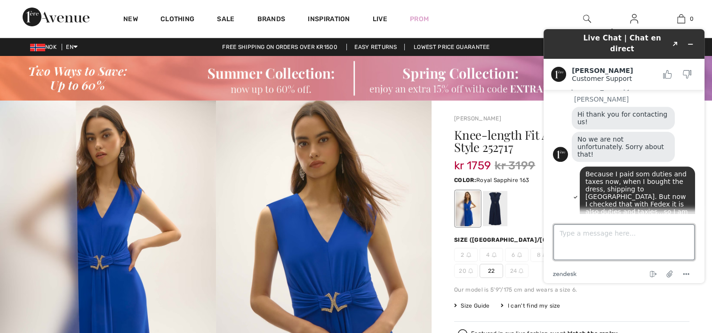
scroll to position [811, 0]
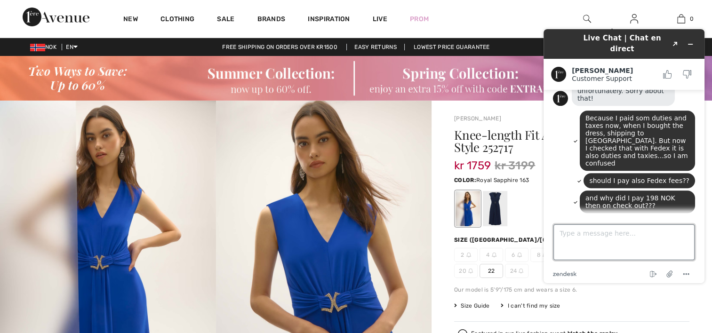
click at [584, 236] on textarea "Type a message here..." at bounding box center [623, 242] width 141 height 36
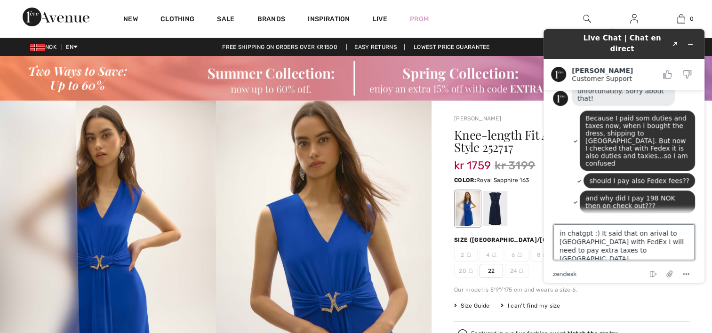
type textarea "in chatgpt :) It said that on arival to [GEOGRAPHIC_DATA] with FedEx I will nee…"
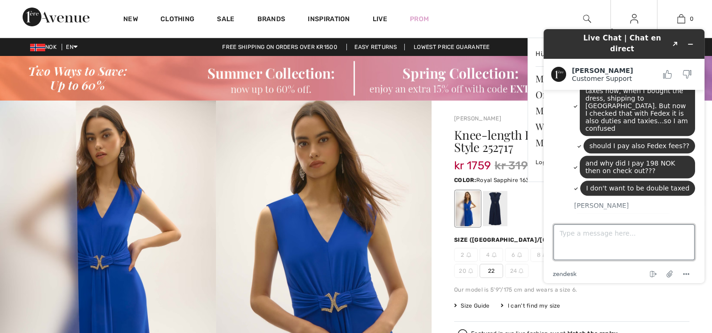
scroll to position [932, 0]
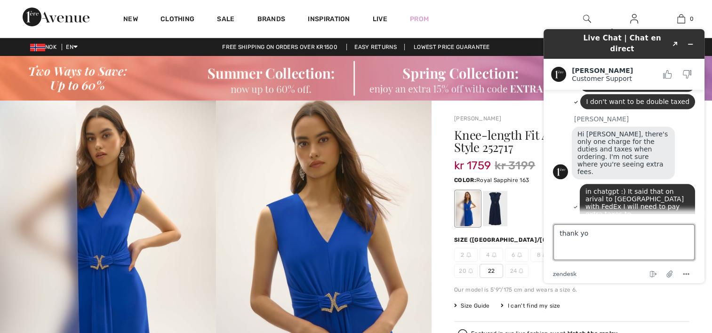
type textarea "thank you"
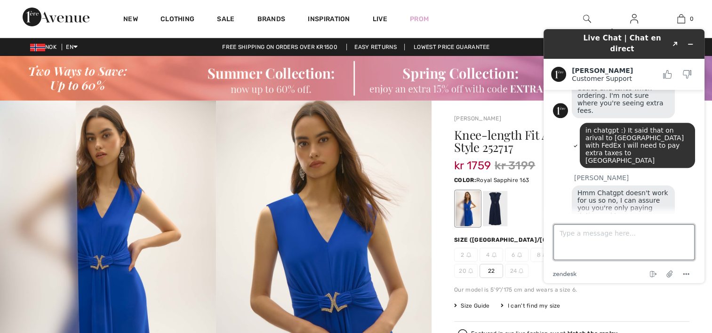
scroll to position [993, 0]
type textarea "you too"
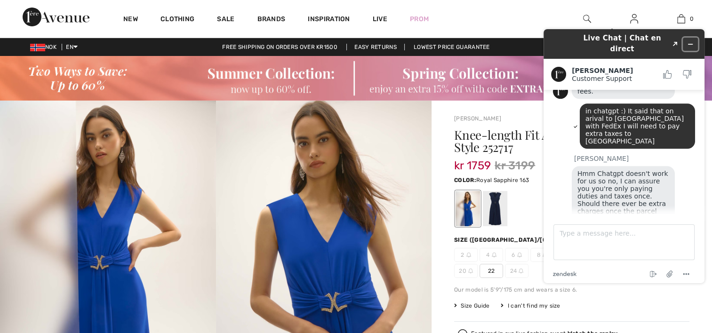
click at [692, 44] on icon "Minimize widget" at bounding box center [690, 44] width 4 height 0
